Goal: Task Accomplishment & Management: Use online tool/utility

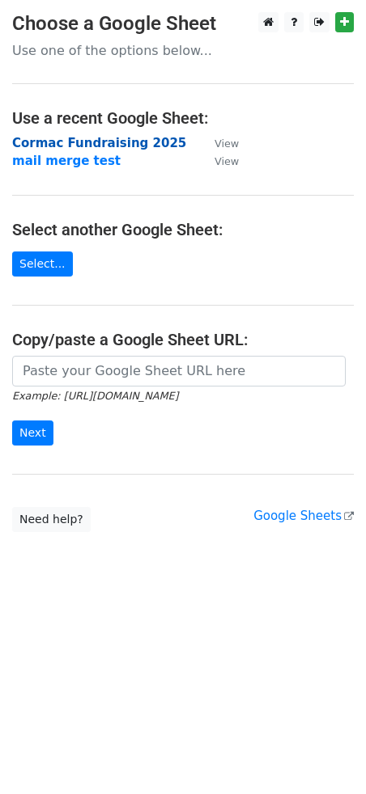
click at [100, 144] on strong "Cormac Fundraising 2025" at bounding box center [99, 143] width 174 height 15
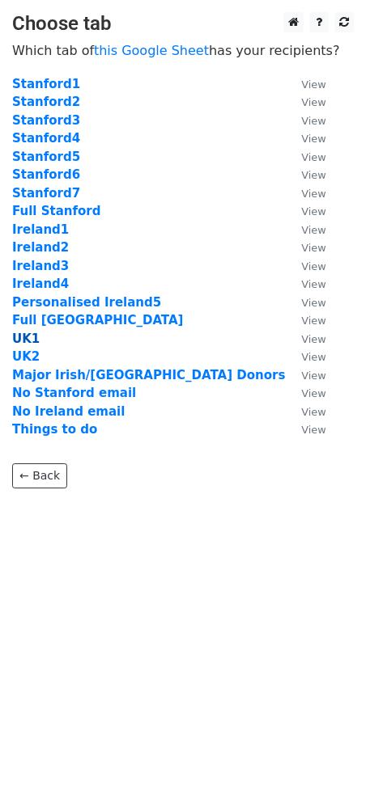
click at [23, 338] on strong "UK1" at bounding box center [26, 339] width 28 height 15
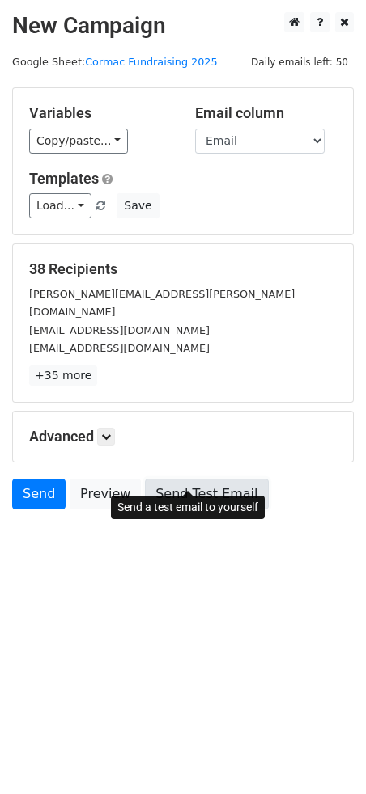
click at [192, 479] on link "Send Test Email" at bounding box center [206, 494] width 123 height 31
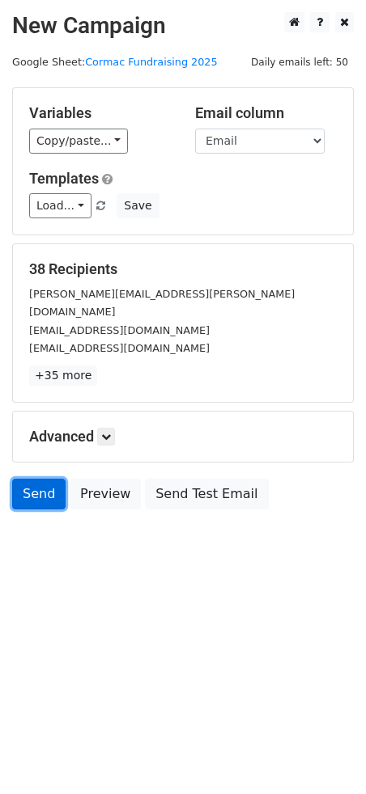
click at [40, 479] on link "Send" at bounding box center [38, 494] width 53 height 31
